Goal: Task Accomplishment & Management: Manage account settings

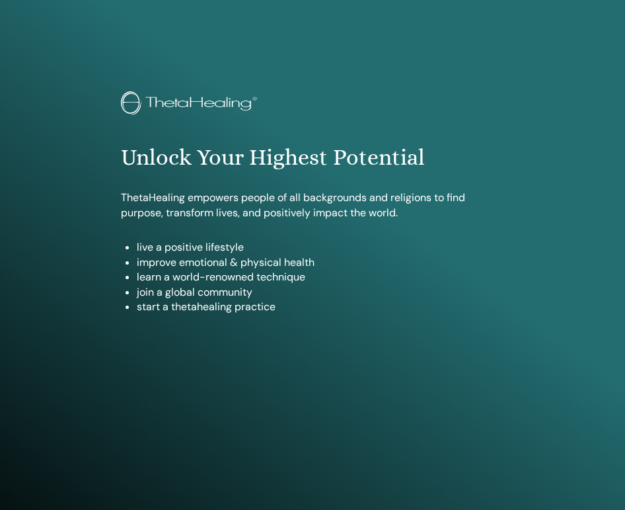
scroll to position [672, 0]
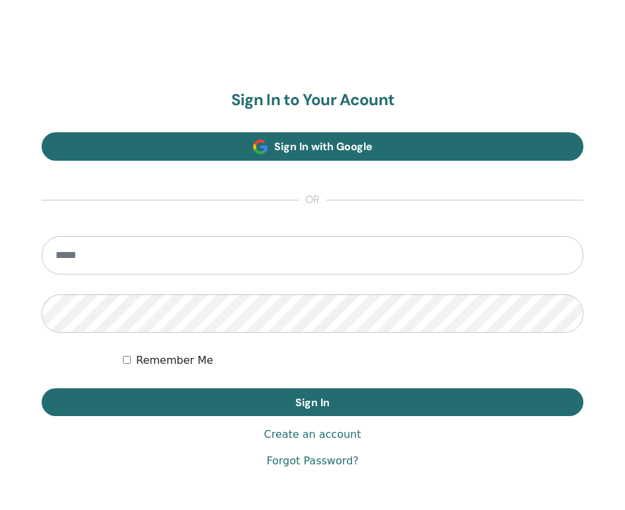
click at [310, 147] on span "Sign In with Google" at bounding box center [323, 146] width 98 height 14
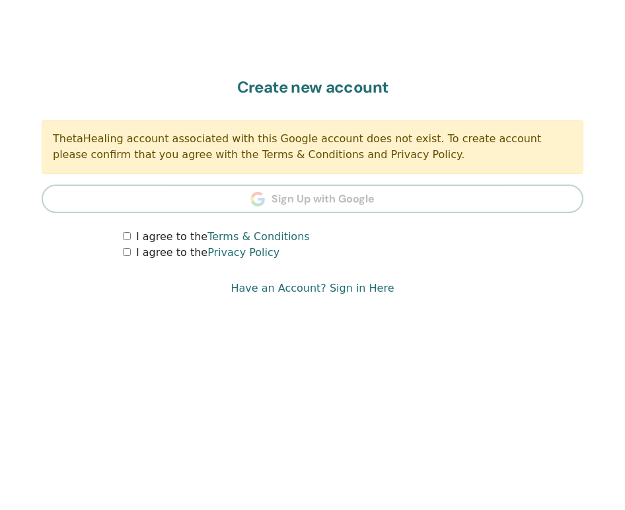
scroll to position [759, 0]
click at [326, 200] on section "Create new account ThetaHealing account associated with this Google account doe…" at bounding box center [313, 169] width 542 height 182
click at [347, 287] on link "Have an Account? Sign in Here" at bounding box center [312, 288] width 163 height 16
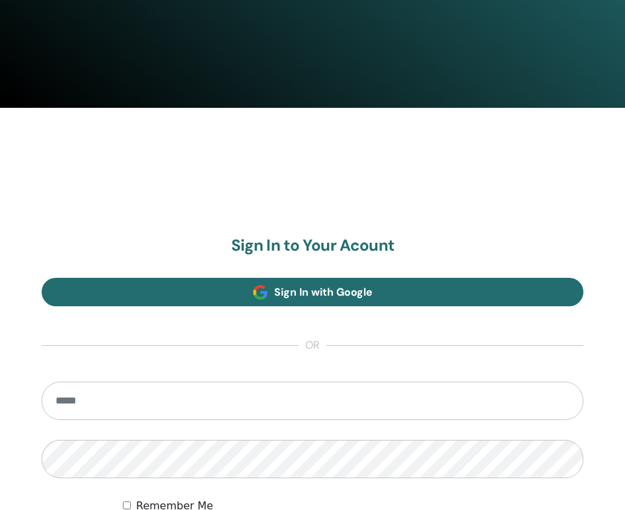
scroll to position [529, 0]
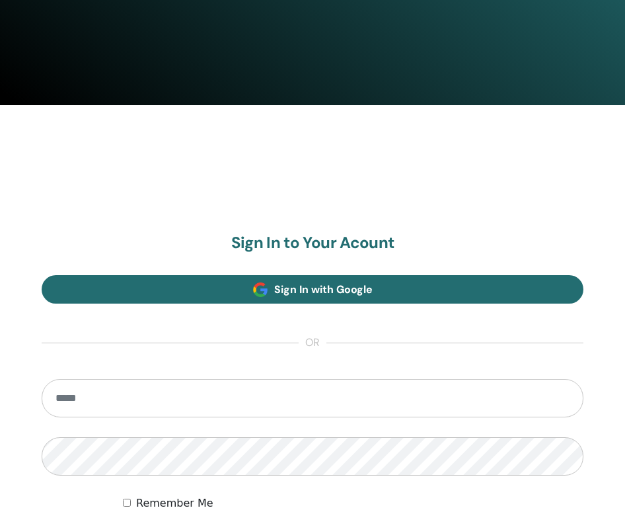
click at [330, 288] on span "Sign In with Google" at bounding box center [323, 289] width 98 height 14
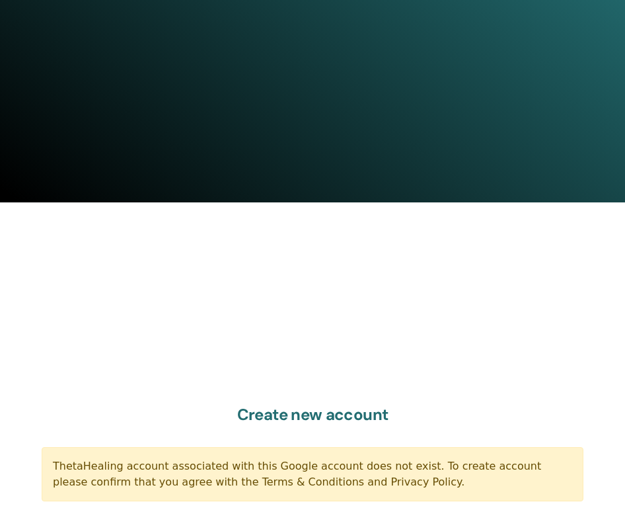
scroll to position [401, 0]
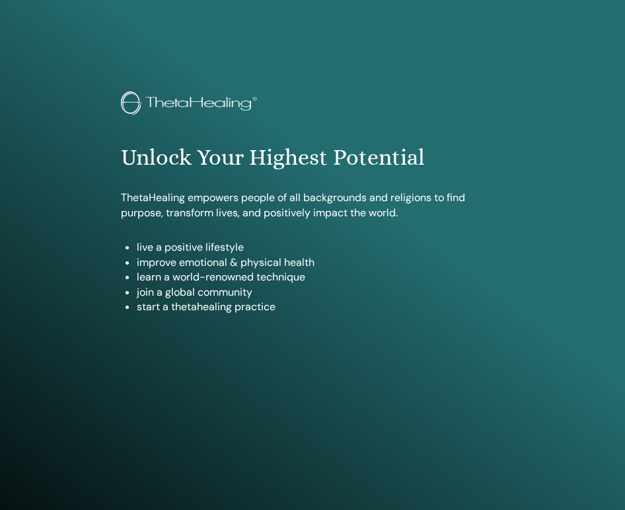
scroll to position [672, 0]
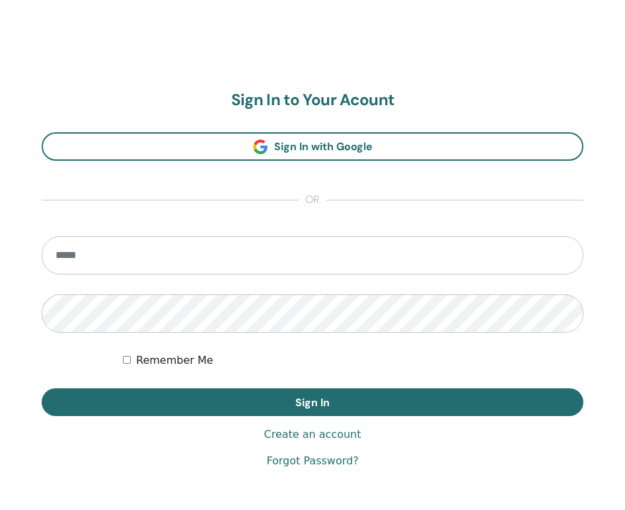
click at [308, 259] on input "email" at bounding box center [313, 255] width 542 height 38
type input "**********"
click at [313, 401] on button "Sign In" at bounding box center [313, 402] width 542 height 28
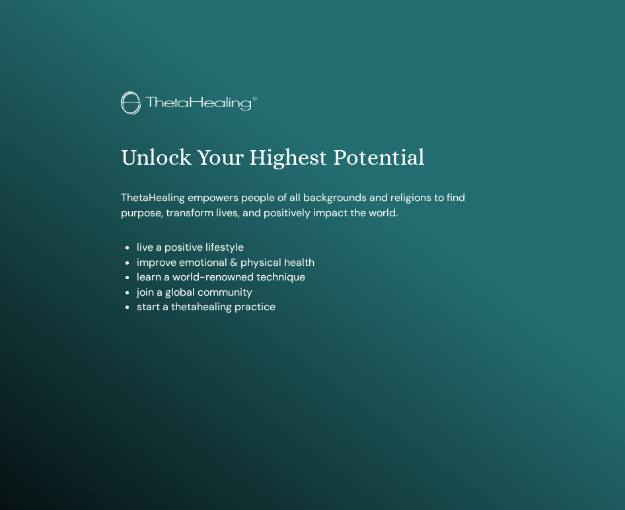
scroll to position [719, 0]
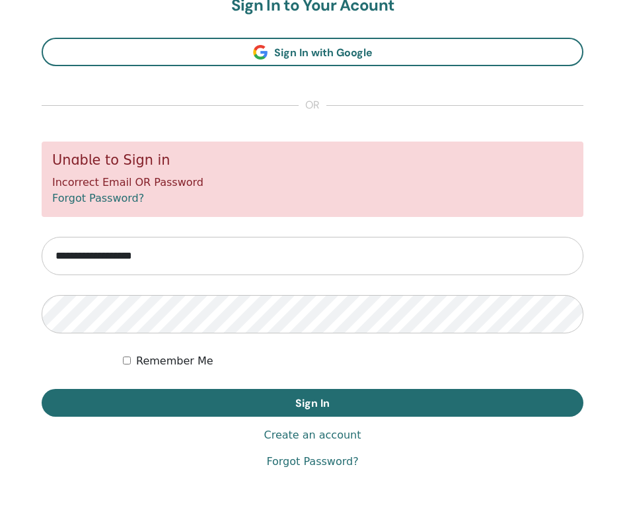
click at [329, 436] on link "Create an account" at bounding box center [312, 435] width 97 height 16
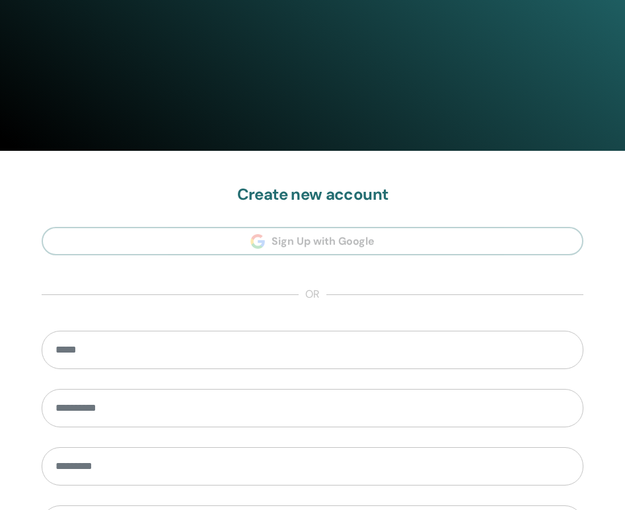
scroll to position [496, 0]
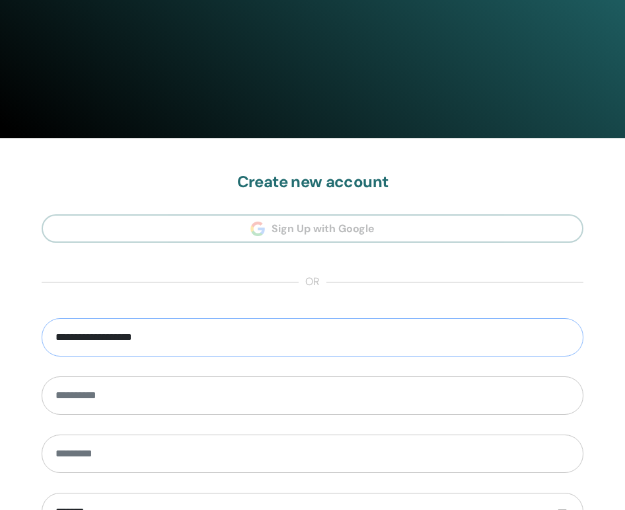
type input "**********"
click at [158, 391] on input "*********" at bounding box center [313, 395] width 542 height 38
type input "********"
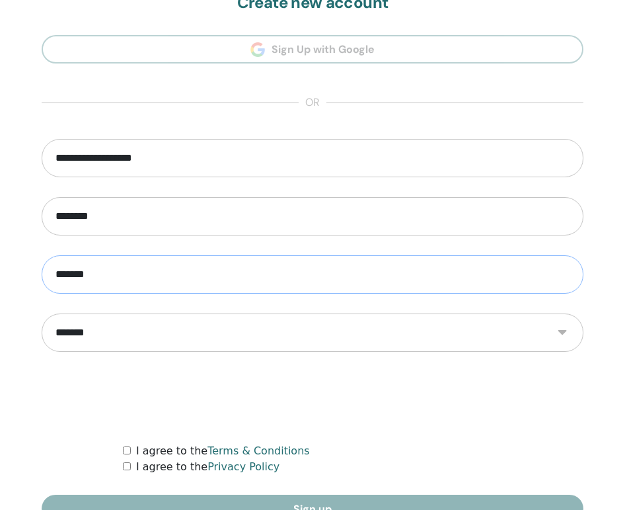
scroll to position [692, 0]
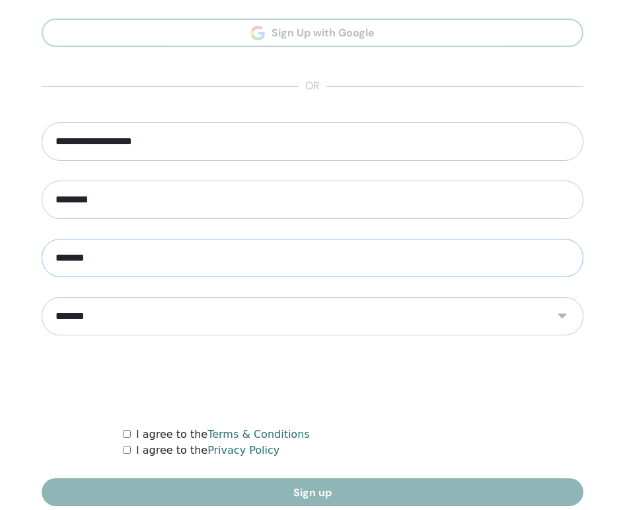
type input "*******"
click at [235, 433] on link "Terms & Conditions" at bounding box center [259, 434] width 102 height 13
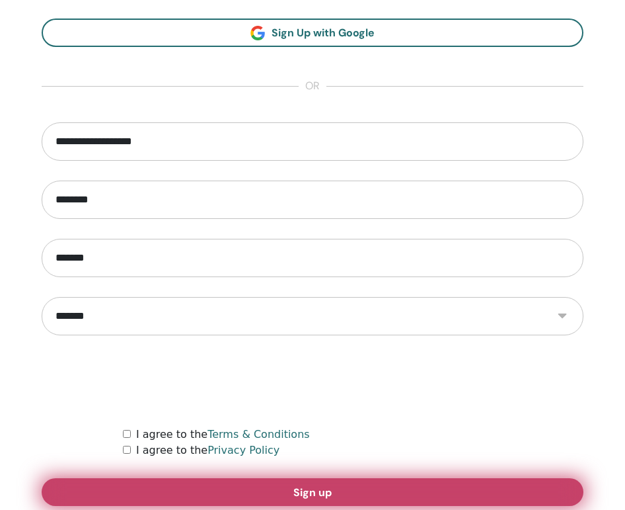
click at [313, 492] on span "Sign up" at bounding box center [312, 492] width 38 height 14
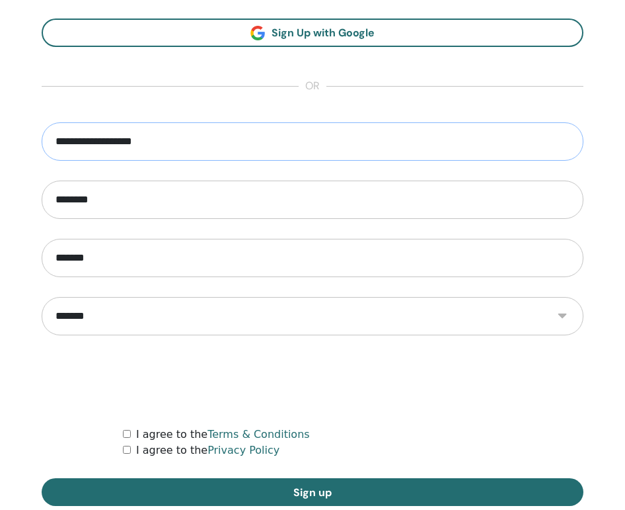
type input "**********"
type input "********"
click at [210, 257] on input "*******" at bounding box center [313, 258] width 542 height 38
type input "*******"
click at [527, 408] on form "**********" at bounding box center [313, 313] width 542 height 383
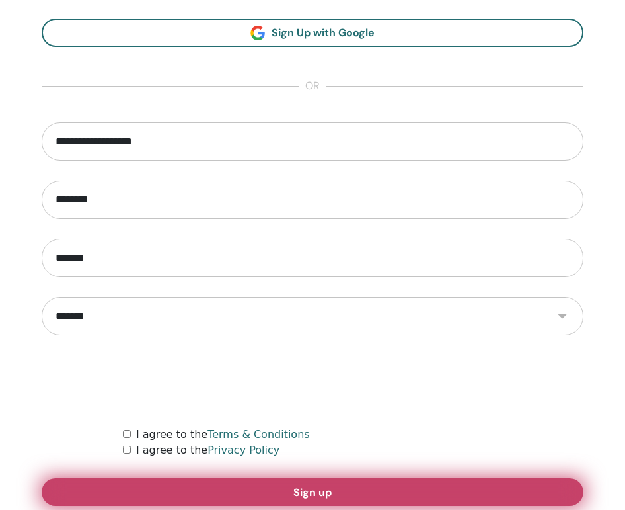
click at [278, 492] on button "Sign up" at bounding box center [313, 492] width 542 height 28
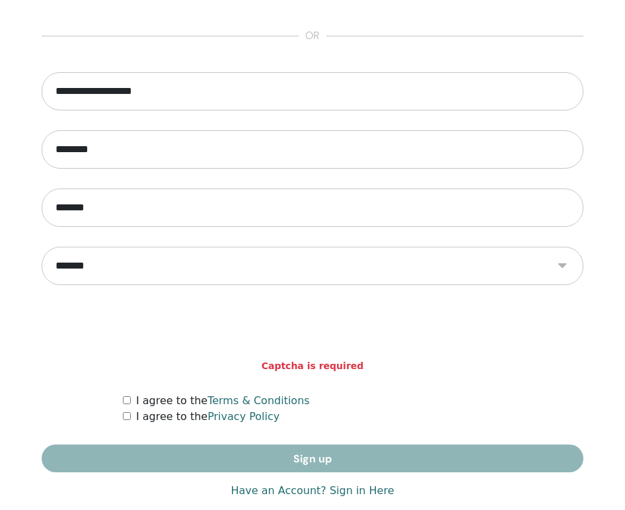
scroll to position [752, 0]
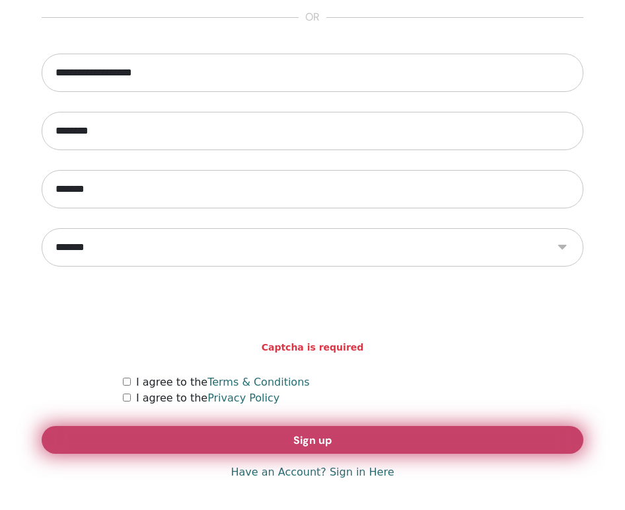
click at [315, 442] on span "Sign up" at bounding box center [312, 440] width 38 height 14
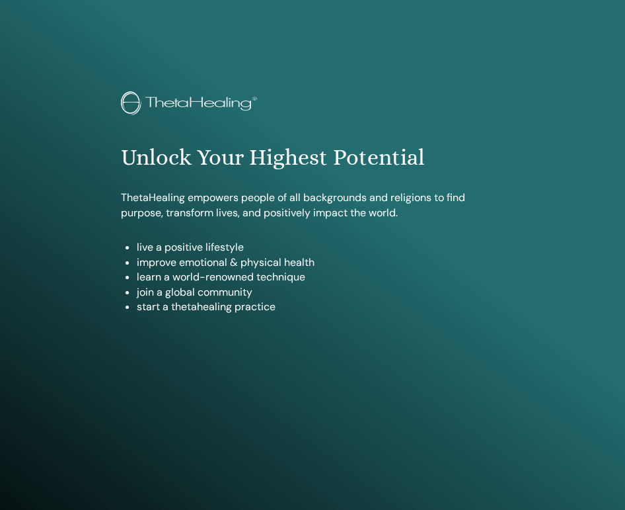
scroll to position [640, 0]
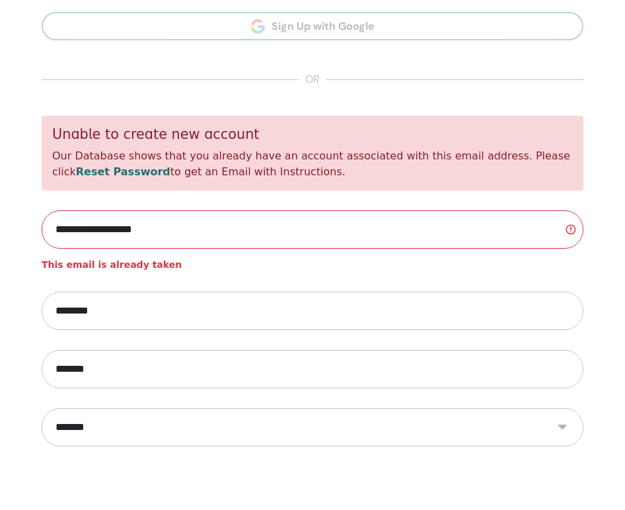
click at [170, 165] on link "Reset Password" at bounding box center [123, 171] width 95 height 13
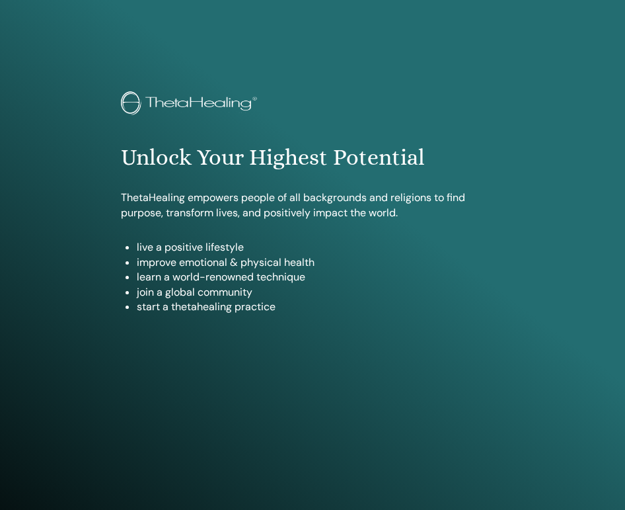
scroll to position [693, 0]
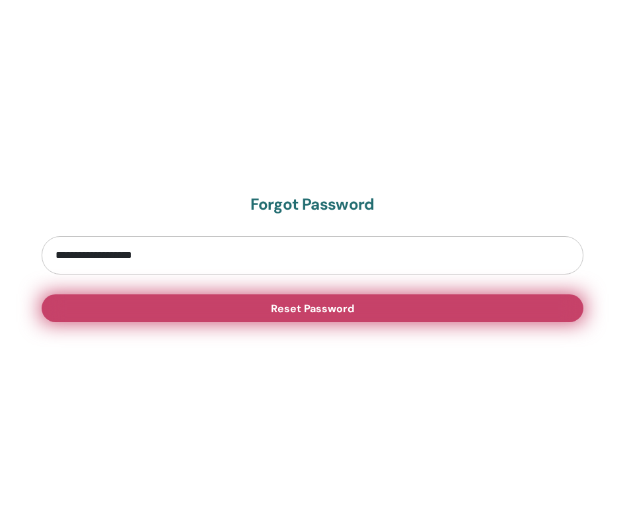
click at [351, 306] on span "Reset Password" at bounding box center [312, 308] width 83 height 14
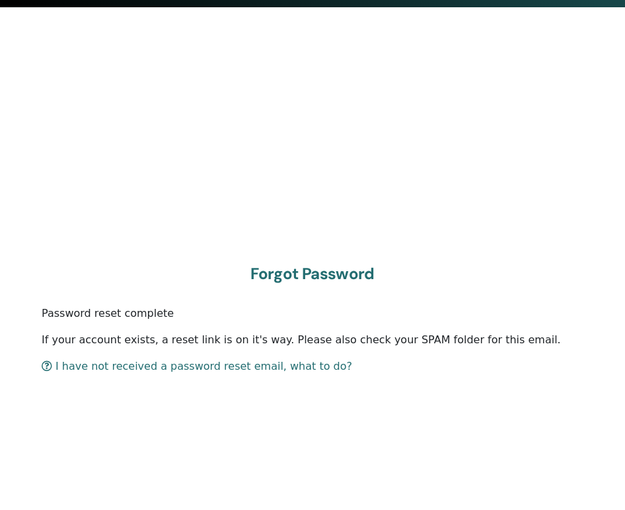
scroll to position [628, 0]
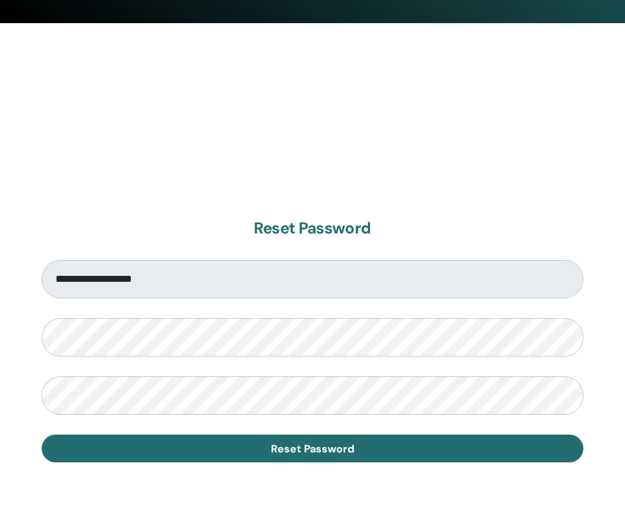
scroll to position [631, 0]
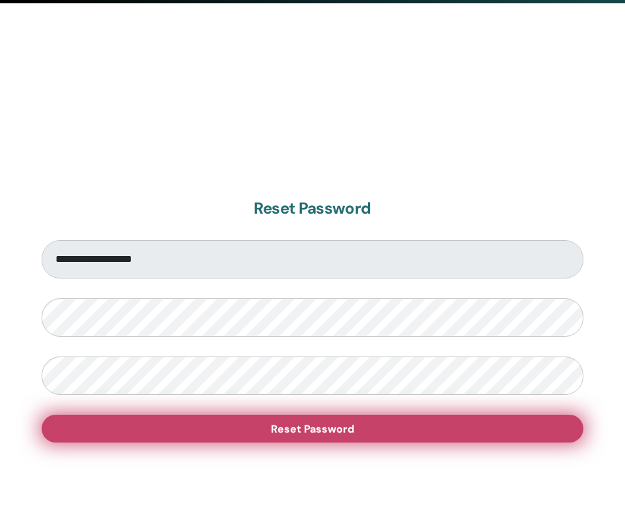
click at [237, 430] on button "Reset Password" at bounding box center [313, 428] width 542 height 28
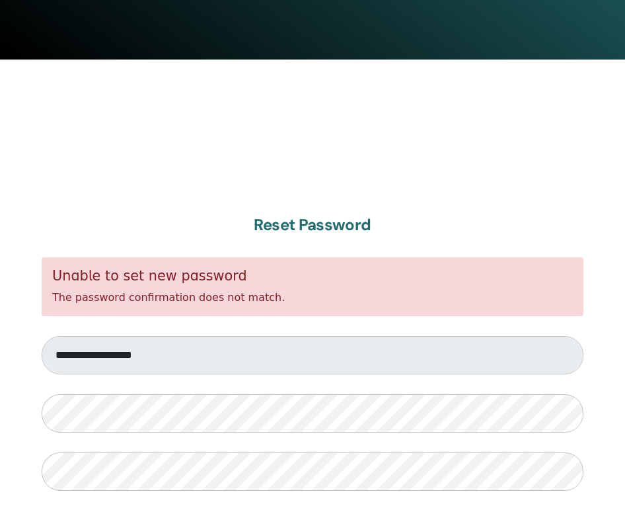
scroll to position [614, 0]
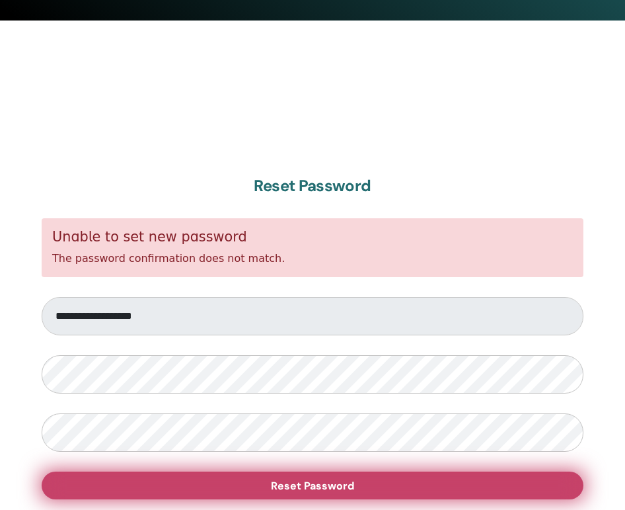
click at [286, 488] on span "Reset Password" at bounding box center [312, 485] width 83 height 14
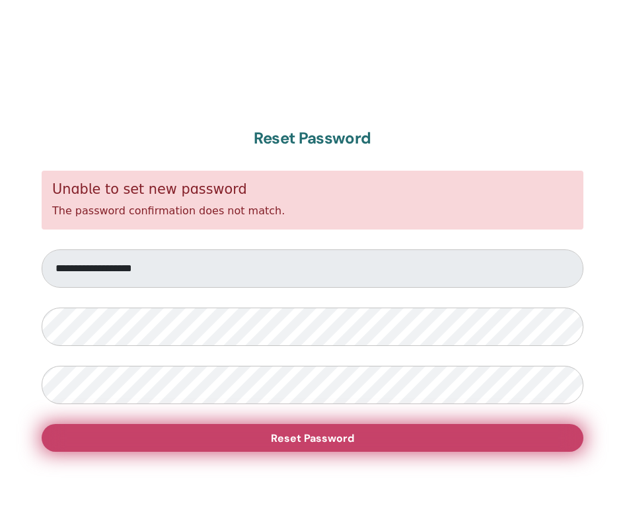
scroll to position [672, 0]
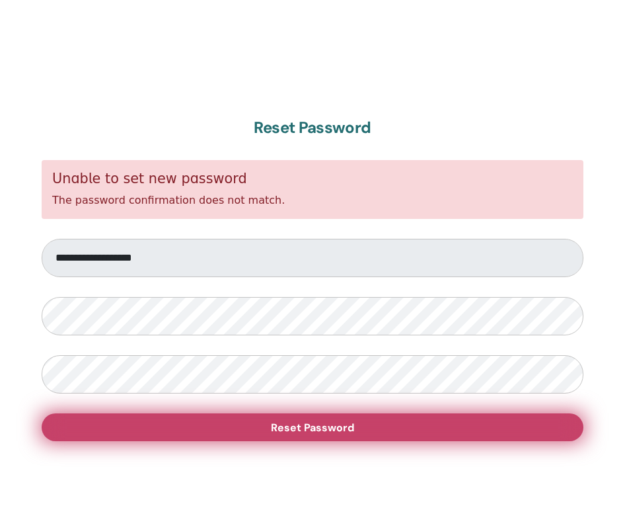
click at [235, 422] on button "Reset Password" at bounding box center [313, 427] width 542 height 28
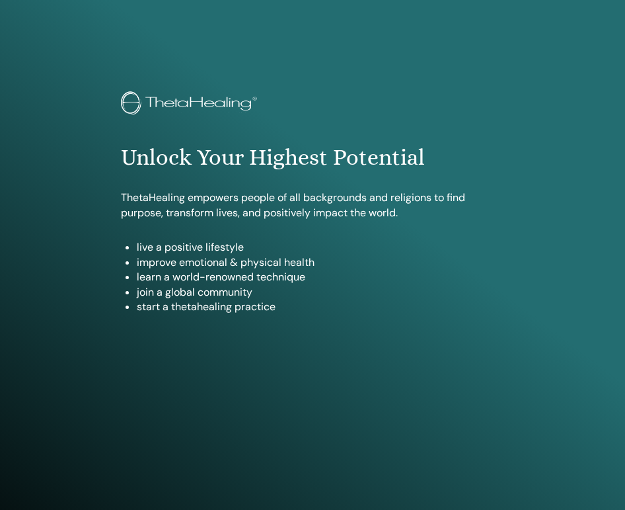
scroll to position [723, 0]
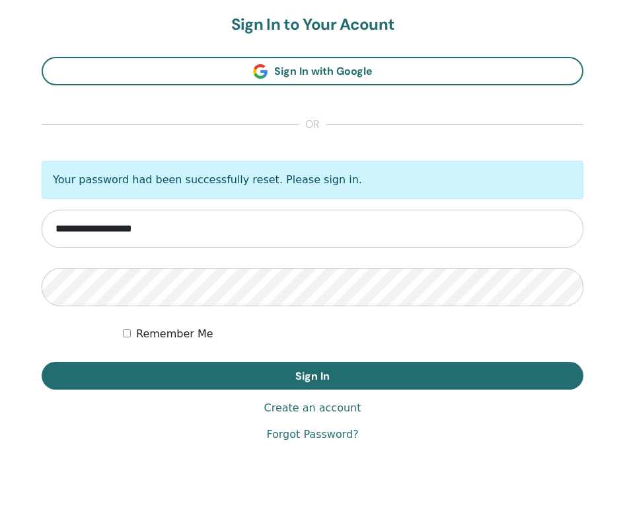
type input "**********"
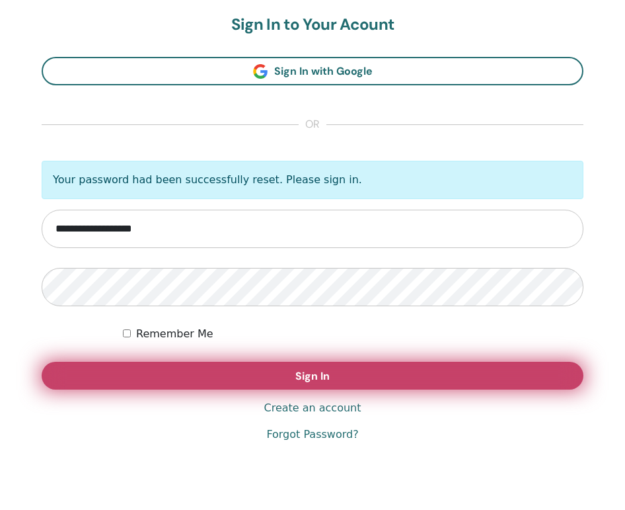
click at [314, 373] on span "Sign In" at bounding box center [312, 376] width 34 height 14
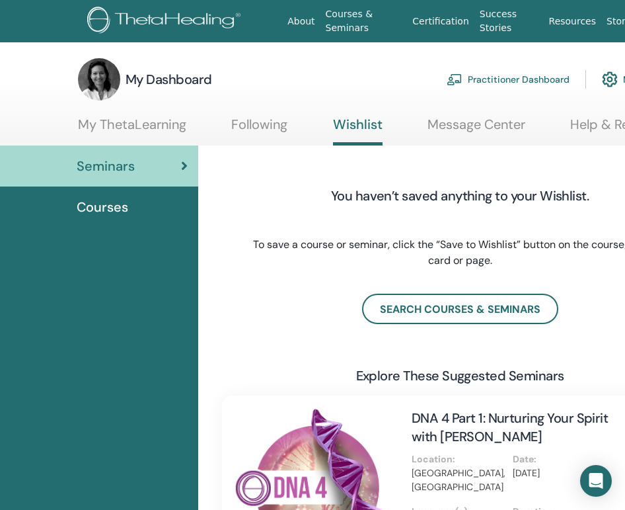
click at [101, 79] on img at bounding box center [99, 79] width 42 height 42
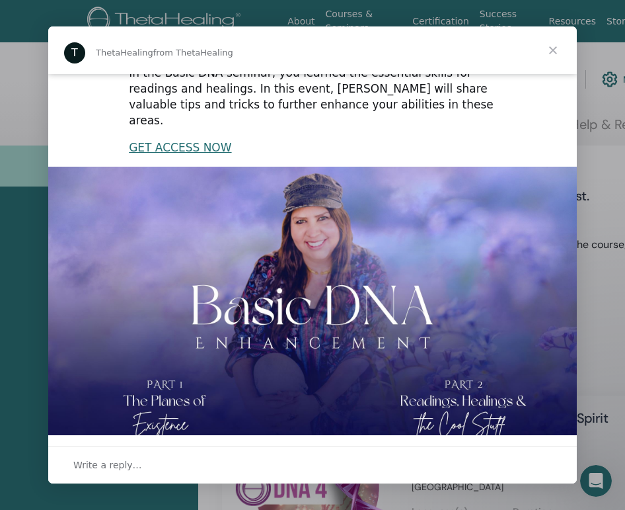
scroll to position [270, 0]
click at [555, 52] on span "Close" at bounding box center [553, 50] width 48 height 48
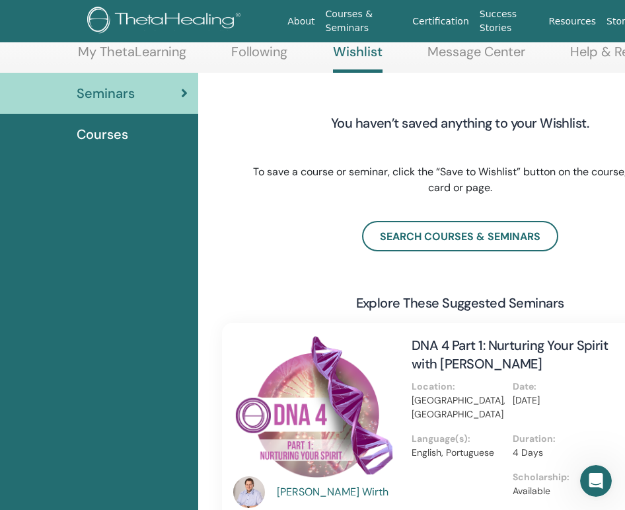
scroll to position [43, 0]
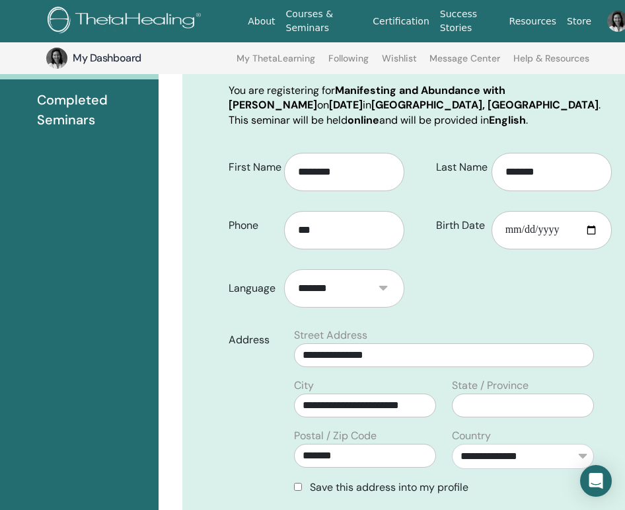
scroll to position [196, 41]
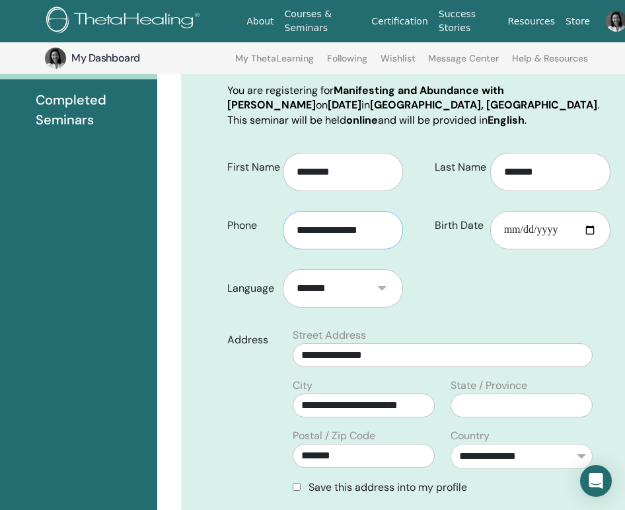
type input "**********"
drag, startPoint x: 389, startPoint y: 363, endPoint x: 282, endPoint y: 354, distance: 106.7
type input "**********"
drag, startPoint x: 350, startPoint y: 453, endPoint x: 293, endPoint y: 453, distance: 56.8
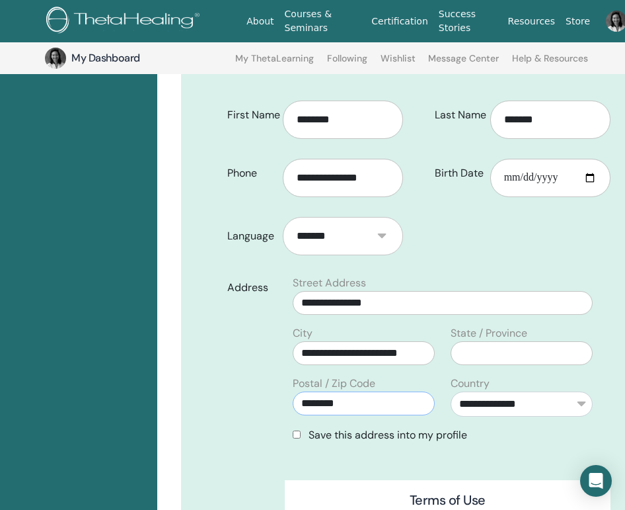
scroll to position [268, 41]
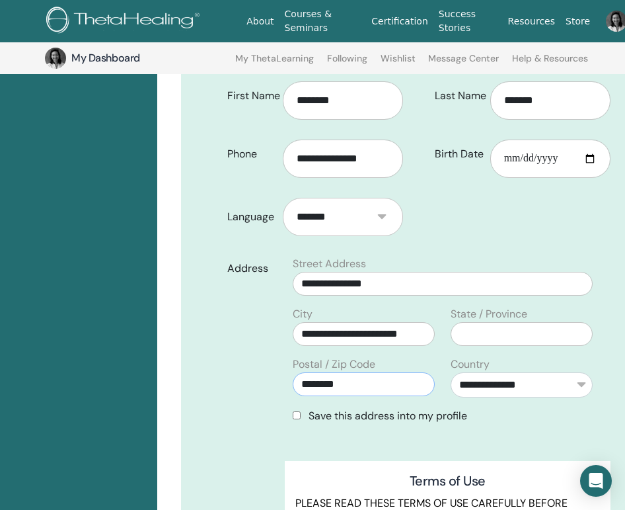
type input "********"
click at [313, 337] on input "**********" at bounding box center [364, 334] width 142 height 24
click at [299, 336] on input "**********" at bounding box center [364, 334] width 142 height 24
drag, startPoint x: 299, startPoint y: 336, endPoint x: 428, endPoint y: 338, distance: 129.6
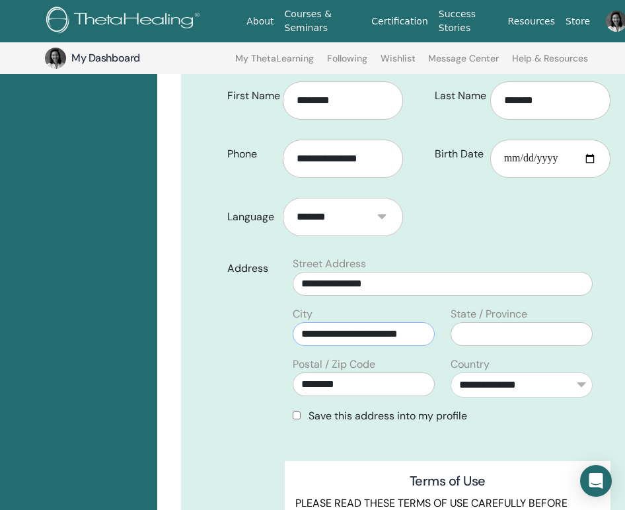
click at [428, 338] on input "**********" at bounding box center [364, 334] width 142 height 24
paste input "**********"
type input "**********"
click at [332, 341] on input "text" at bounding box center [364, 334] width 142 height 24
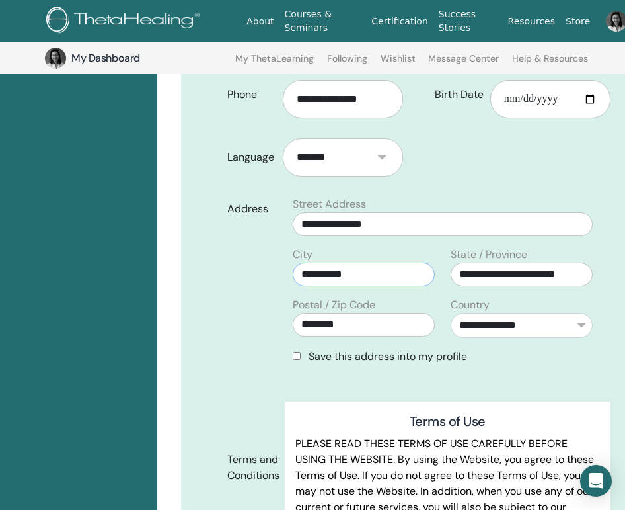
scroll to position [344, 41]
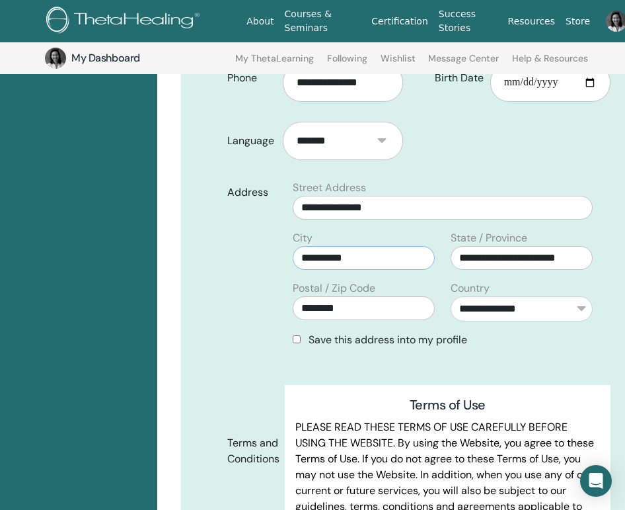
type input "**********"
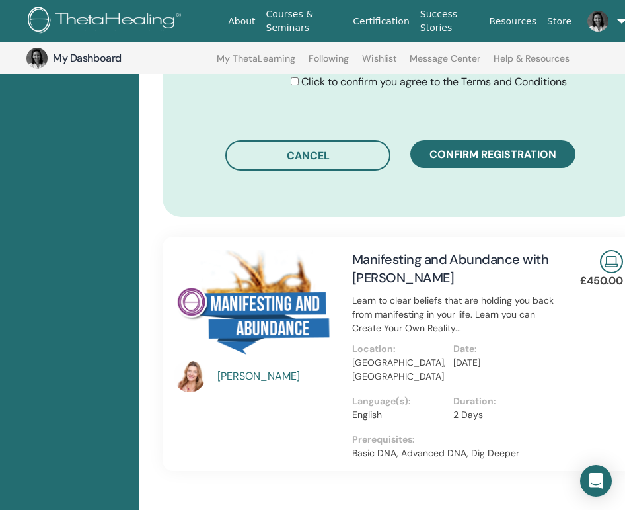
scroll to position [835, 59]
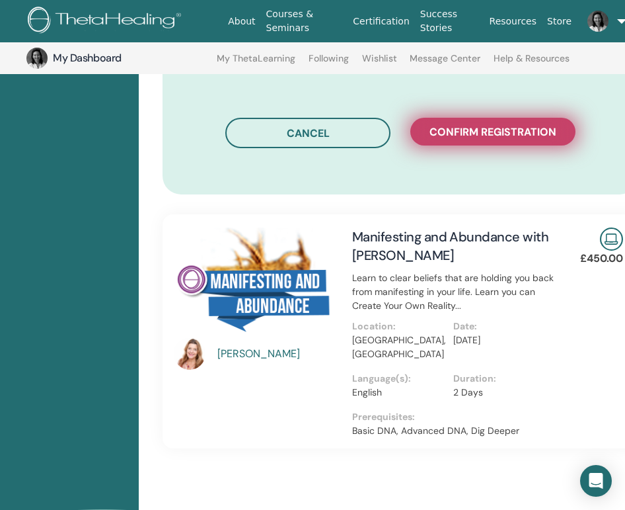
click at [508, 139] on span "Confirm registration" at bounding box center [493, 132] width 127 height 14
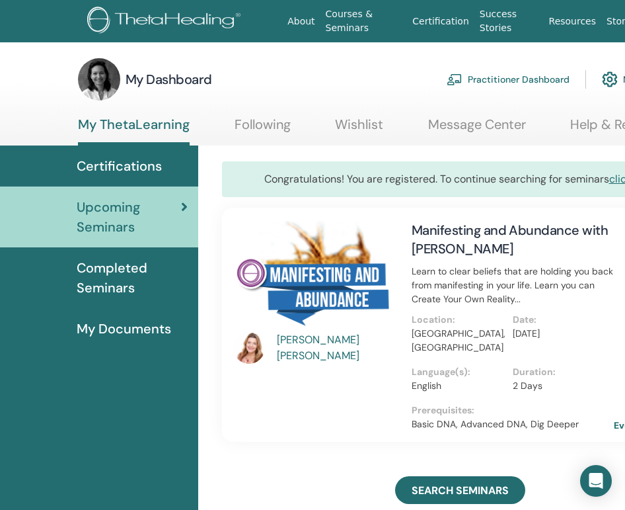
click at [127, 163] on span "Certifications" at bounding box center [119, 166] width 85 height 20
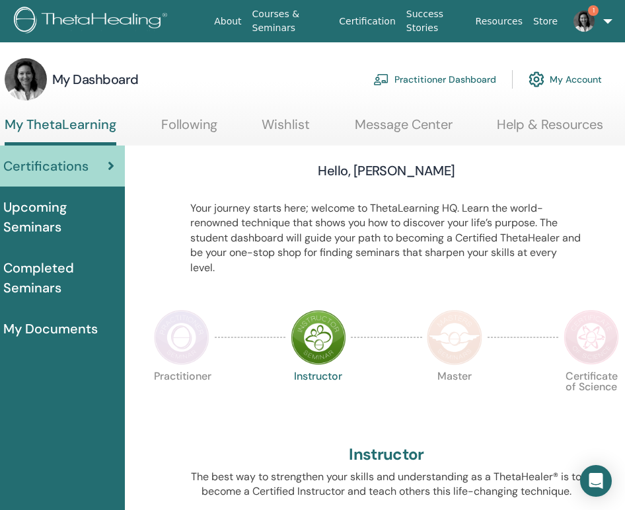
scroll to position [0, 73]
click at [56, 328] on span "My Documents" at bounding box center [50, 329] width 95 height 20
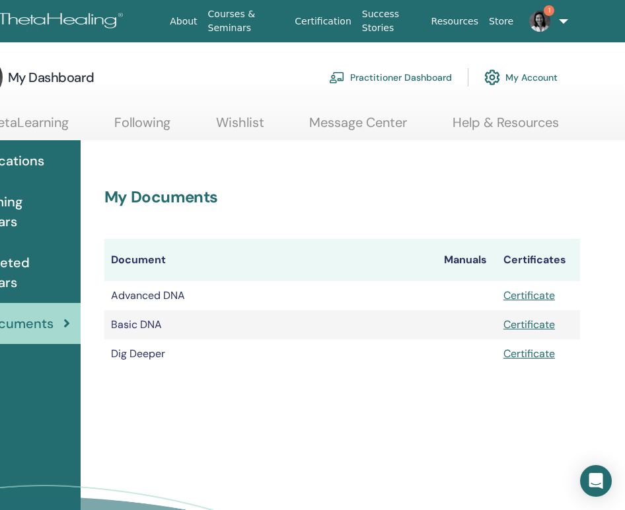
scroll to position [2, 120]
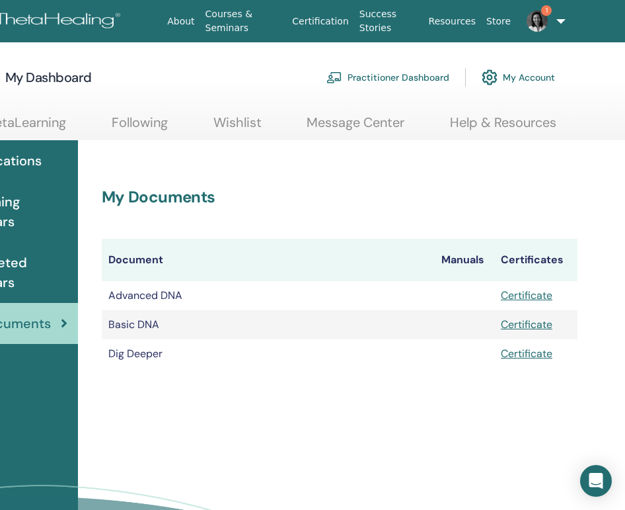
click at [489, 78] on img at bounding box center [490, 77] width 16 height 22
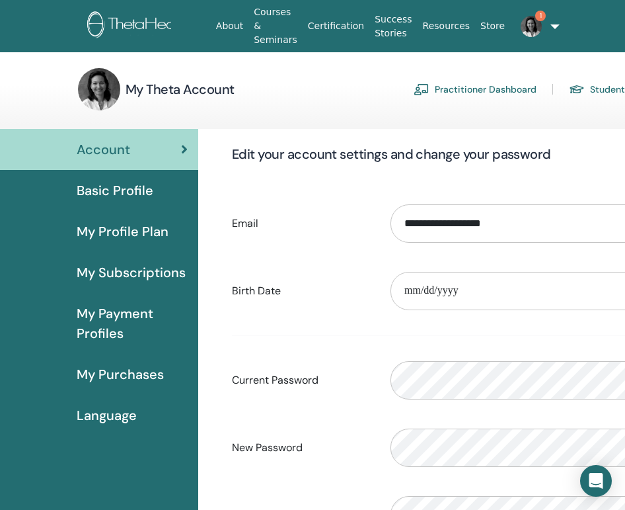
click at [134, 191] on span "Basic Profile" at bounding box center [115, 190] width 77 height 20
click at [111, 313] on span "My Payment Profiles" at bounding box center [132, 323] width 111 height 40
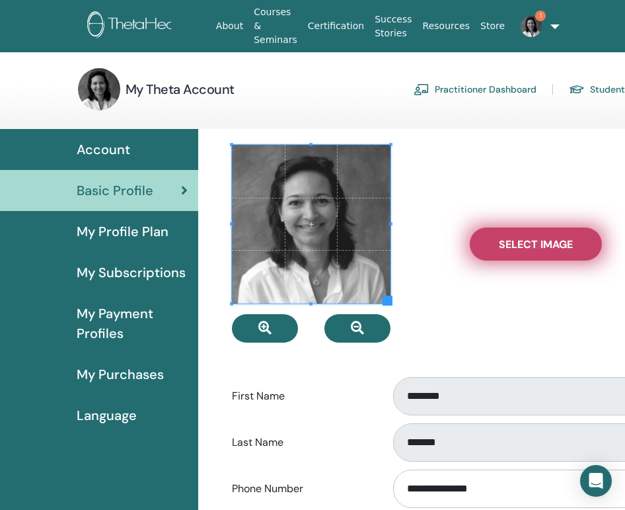
click at [515, 242] on span "Select Image" at bounding box center [536, 244] width 74 height 14
click at [527, 242] on input "Select Image" at bounding box center [535, 243] width 17 height 9
type input "**********"
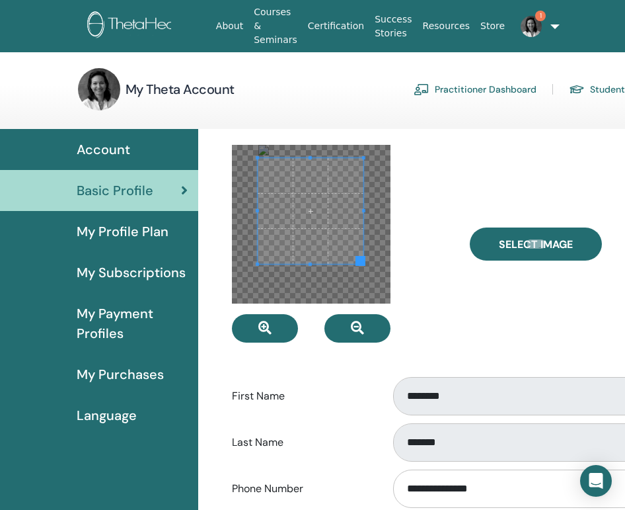
click at [322, 178] on span at bounding box center [311, 211] width 106 height 106
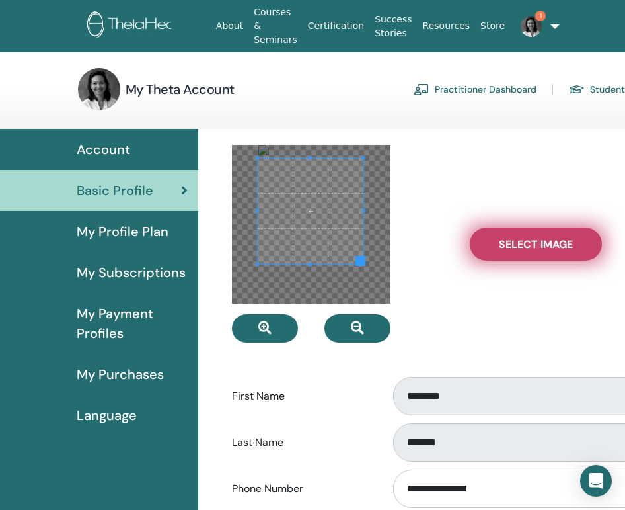
click at [535, 243] on span "Select Image" at bounding box center [536, 244] width 74 height 14
click at [535, 243] on input "Select Image" at bounding box center [535, 243] width 17 height 9
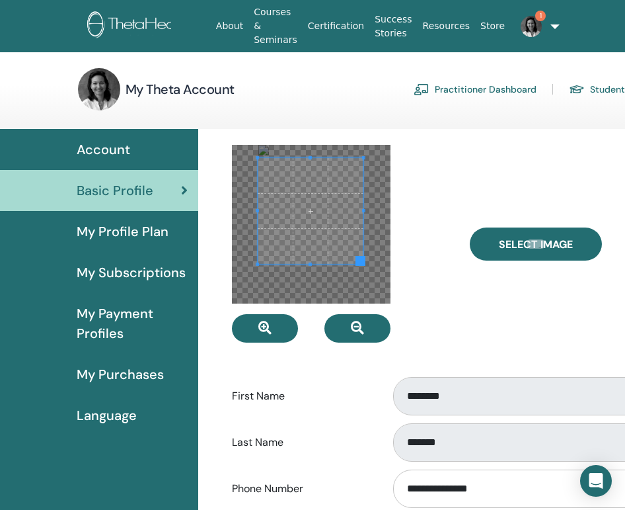
click at [508, 324] on div "Select Image" at bounding box center [579, 244] width 238 height 198
click at [478, 315] on div "Select Image" at bounding box center [579, 244] width 238 height 198
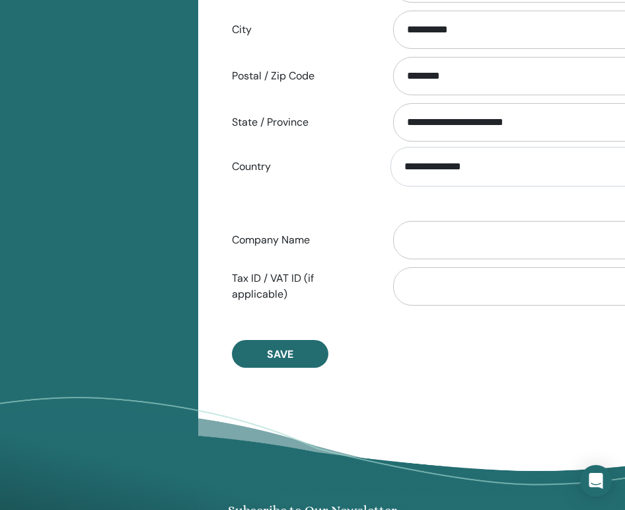
scroll to position [603, 1]
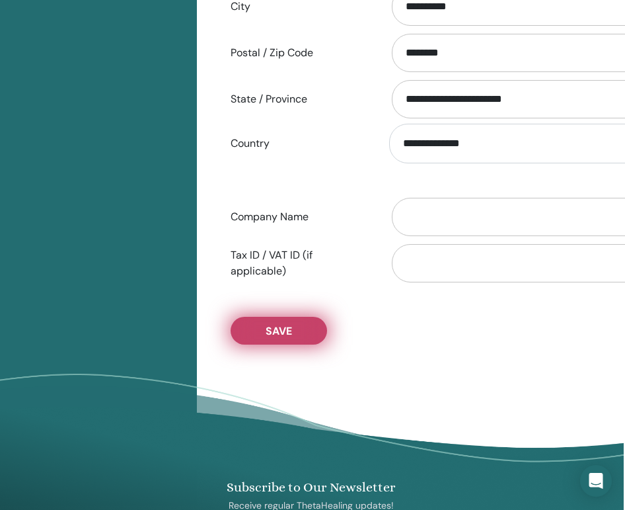
click at [284, 332] on span "Save" at bounding box center [279, 331] width 26 height 14
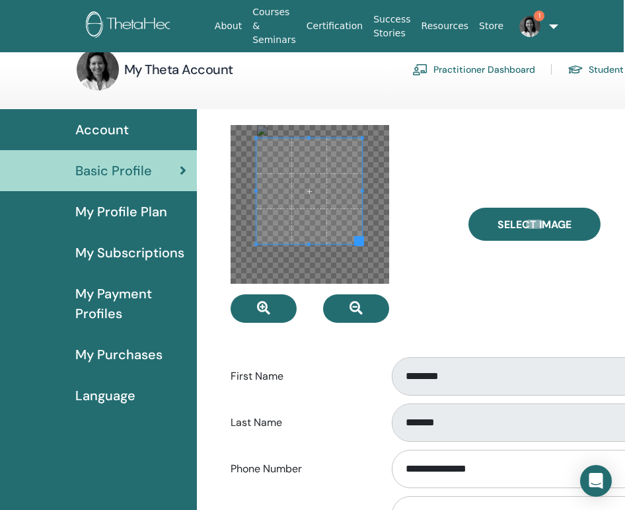
scroll to position [19, 1]
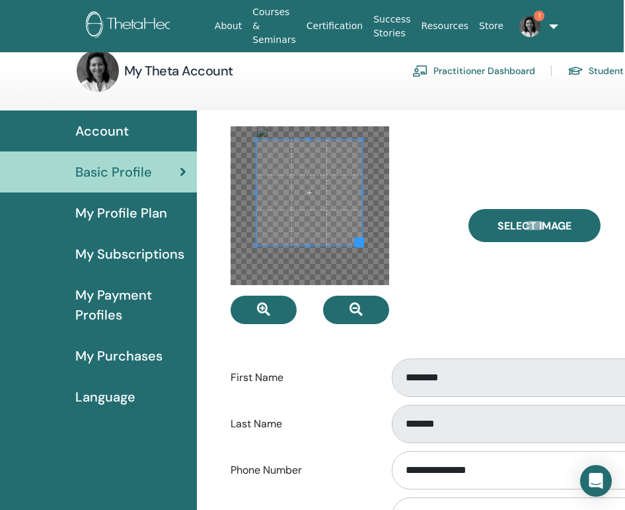
click at [451, 199] on div at bounding box center [340, 225] width 238 height 198
click at [331, 206] on span at bounding box center [309, 192] width 106 height 106
click at [309, 246] on span at bounding box center [308, 246] width 3 height 3
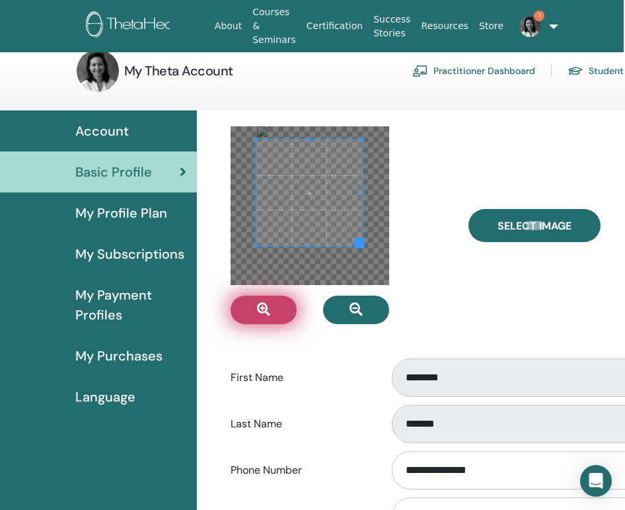
click at [265, 308] on icon "button" at bounding box center [263, 309] width 13 height 13
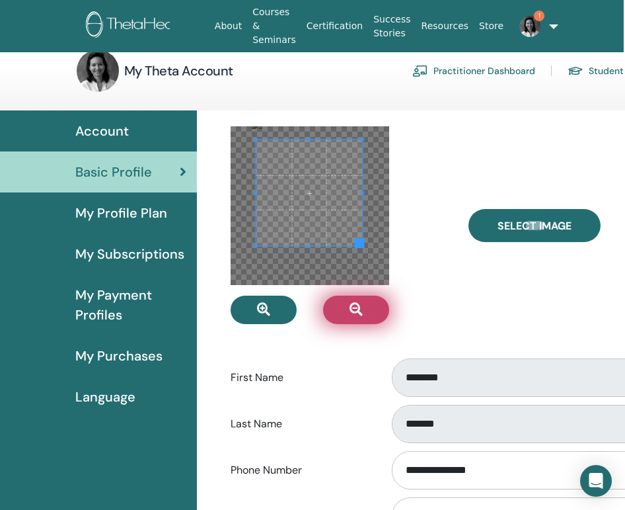
click at [358, 309] on icon "button" at bounding box center [356, 309] width 13 height 13
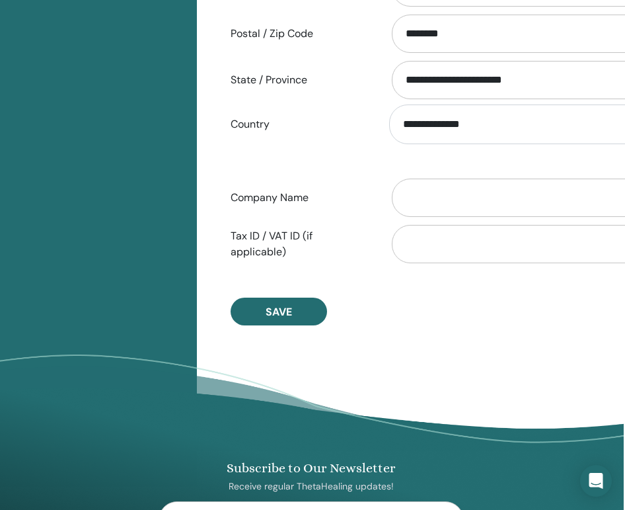
scroll to position [624, 1]
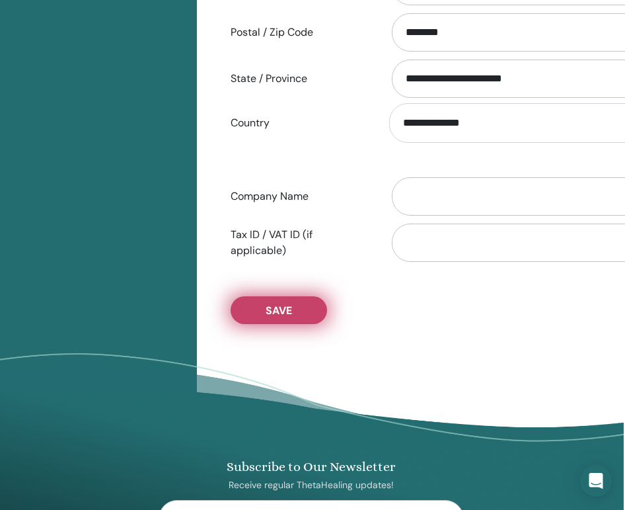
click at [270, 310] on span "Save" at bounding box center [279, 310] width 26 height 14
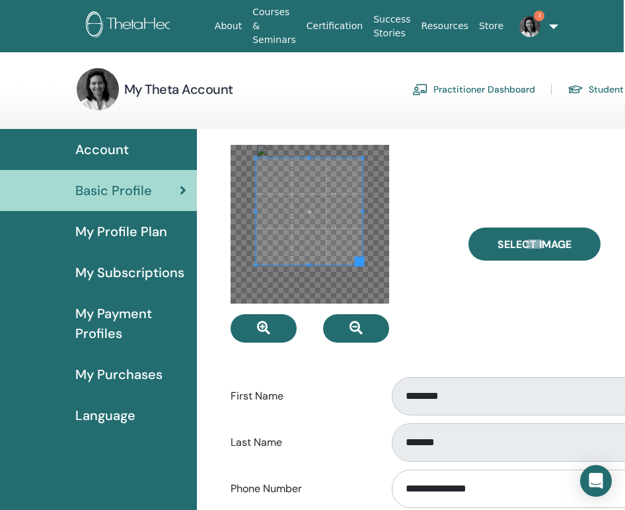
scroll to position [0, 1]
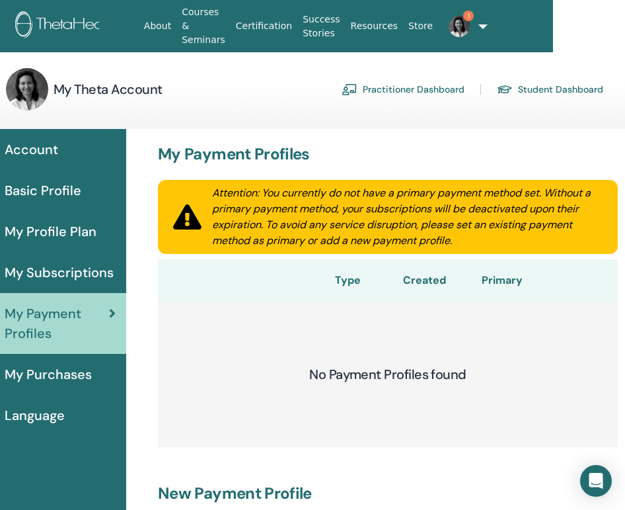
scroll to position [0, 72]
click at [50, 377] on span "My Purchases" at bounding box center [48, 374] width 87 height 20
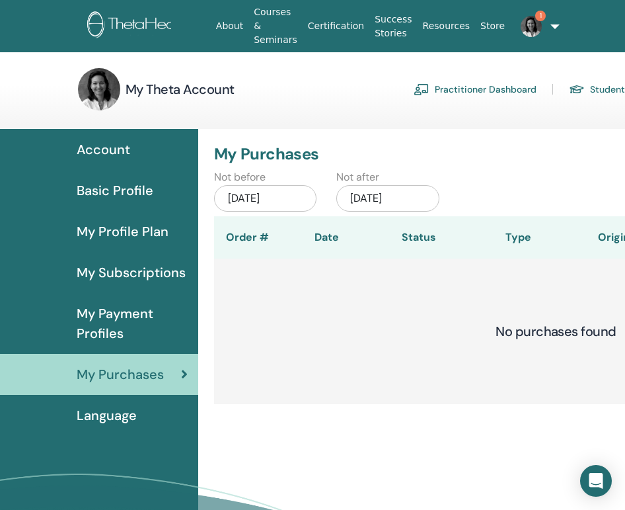
click at [529, 20] on img at bounding box center [531, 26] width 21 height 21
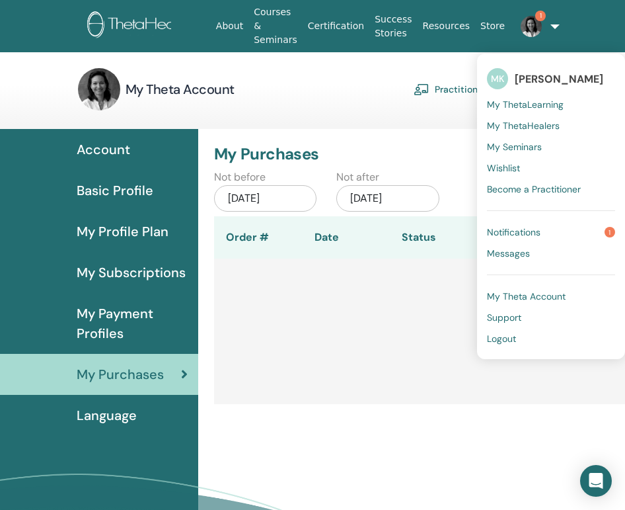
click at [516, 231] on span "Notifications" at bounding box center [514, 232] width 54 height 12
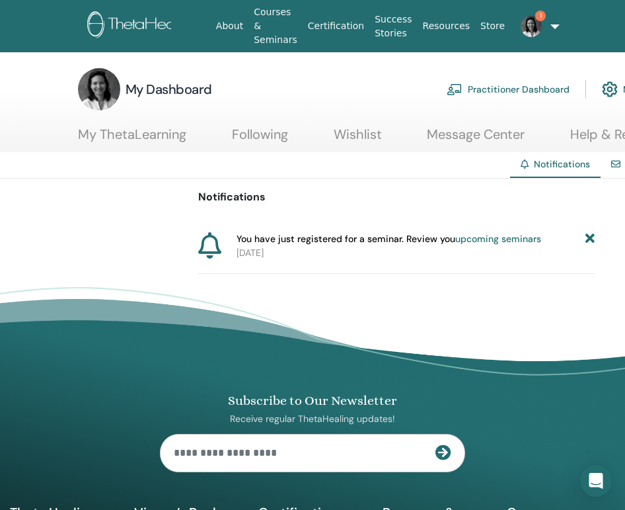
click at [485, 237] on link "upcoming seminars" at bounding box center [498, 239] width 86 height 12
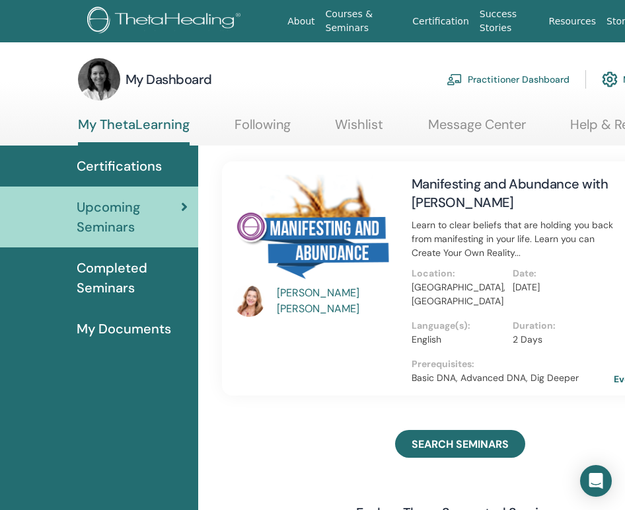
click at [321, 299] on div "[PERSON_NAME]" at bounding box center [338, 301] width 122 height 32
click at [309, 301] on div "[PERSON_NAME]" at bounding box center [338, 301] width 122 height 32
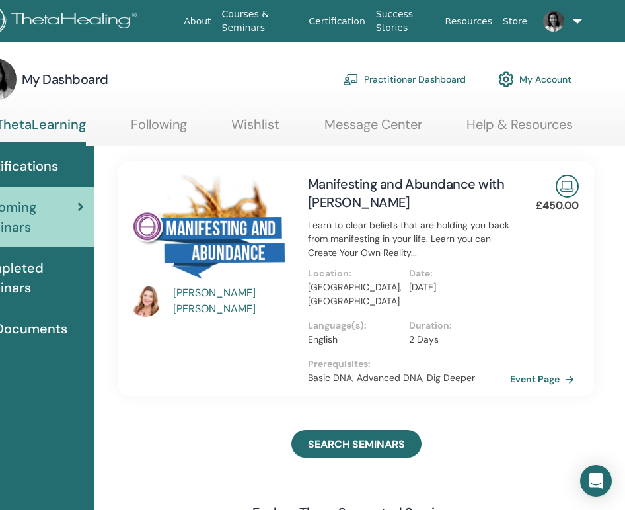
scroll to position [-1, 85]
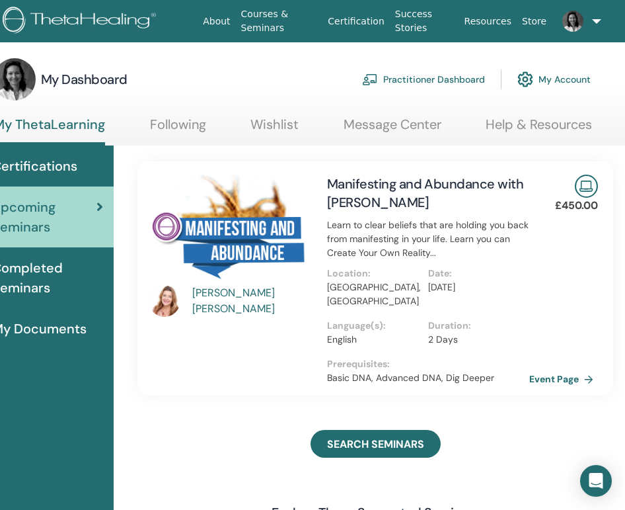
click at [235, 299] on div "[PERSON_NAME]" at bounding box center [253, 301] width 122 height 32
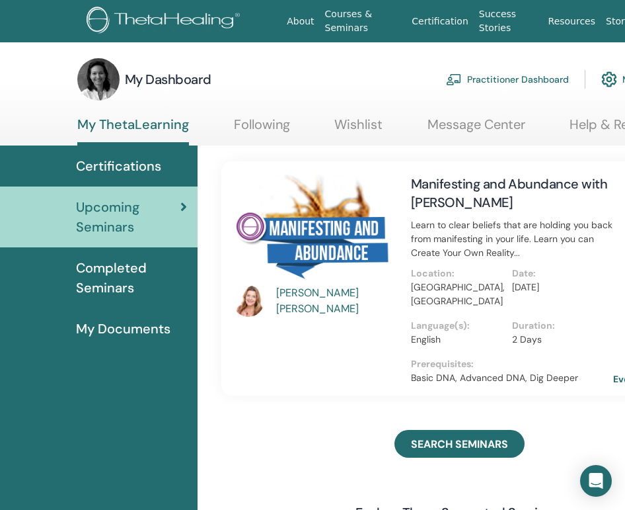
scroll to position [0, 0]
click at [256, 302] on img at bounding box center [249, 301] width 32 height 32
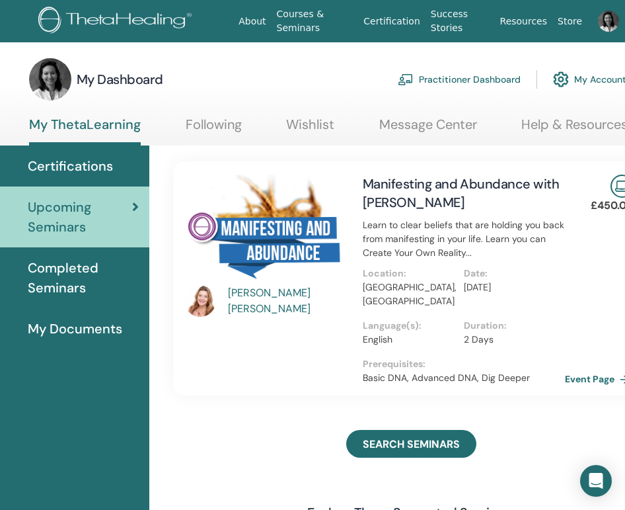
scroll to position [0, 49]
click at [605, 21] on img at bounding box center [608, 21] width 21 height 21
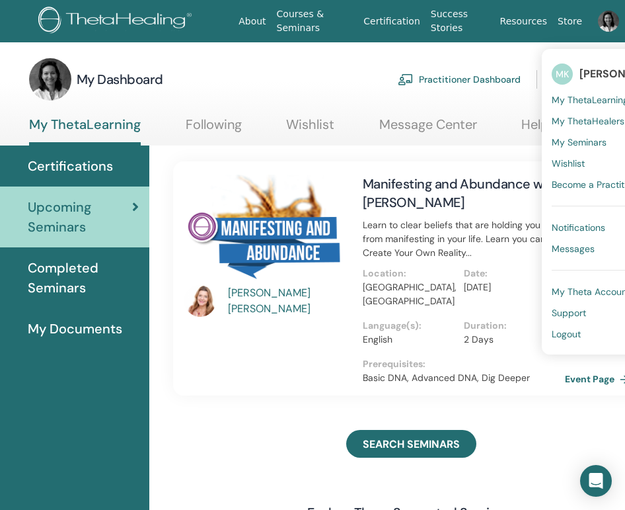
click at [552, 332] on span "Logout" at bounding box center [566, 334] width 29 height 12
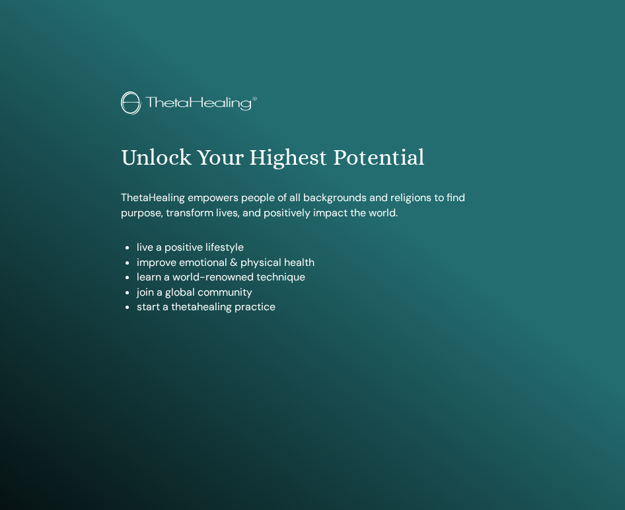
scroll to position [672, 0]
